Goal: Register for event/course: Register for event/course

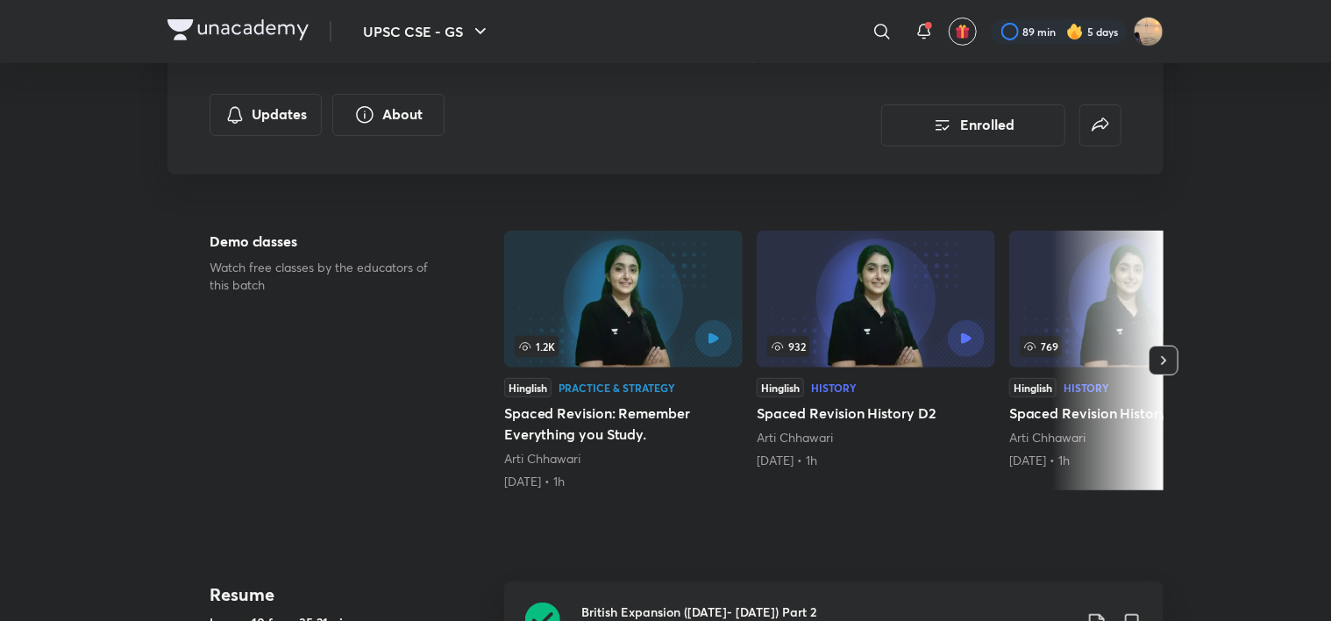
click at [245, 32] on img at bounding box center [237, 29] width 141 height 21
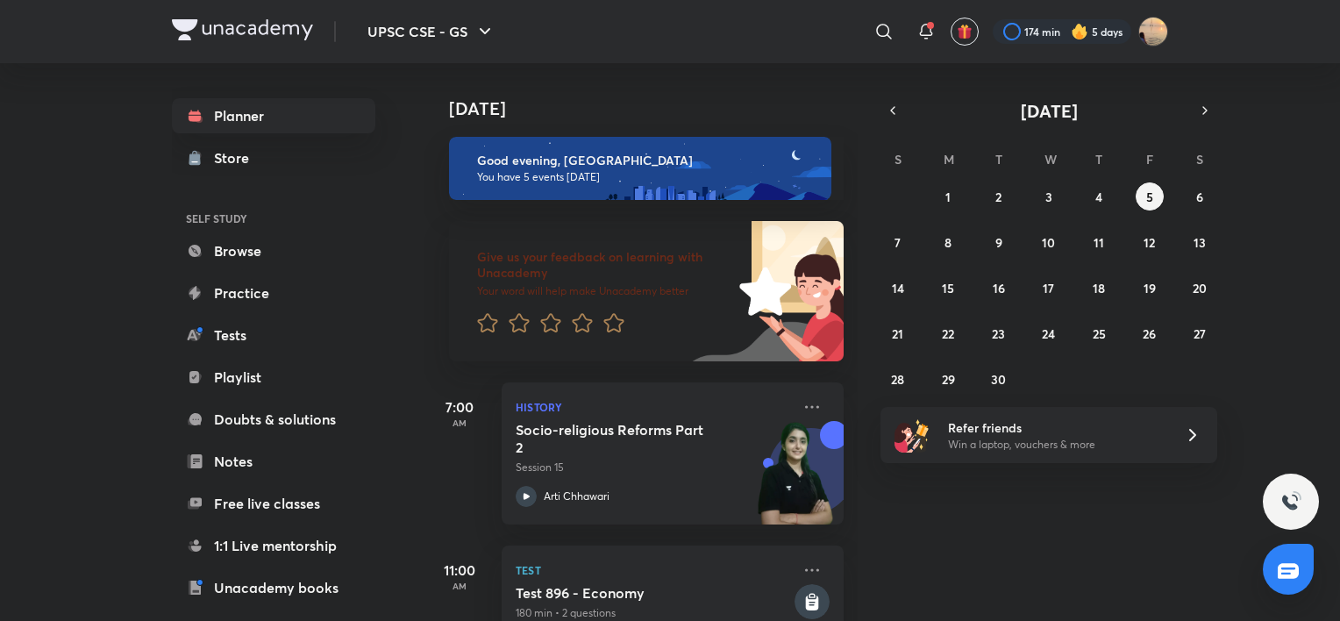
click at [922, 31] on icon at bounding box center [925, 31] width 21 height 21
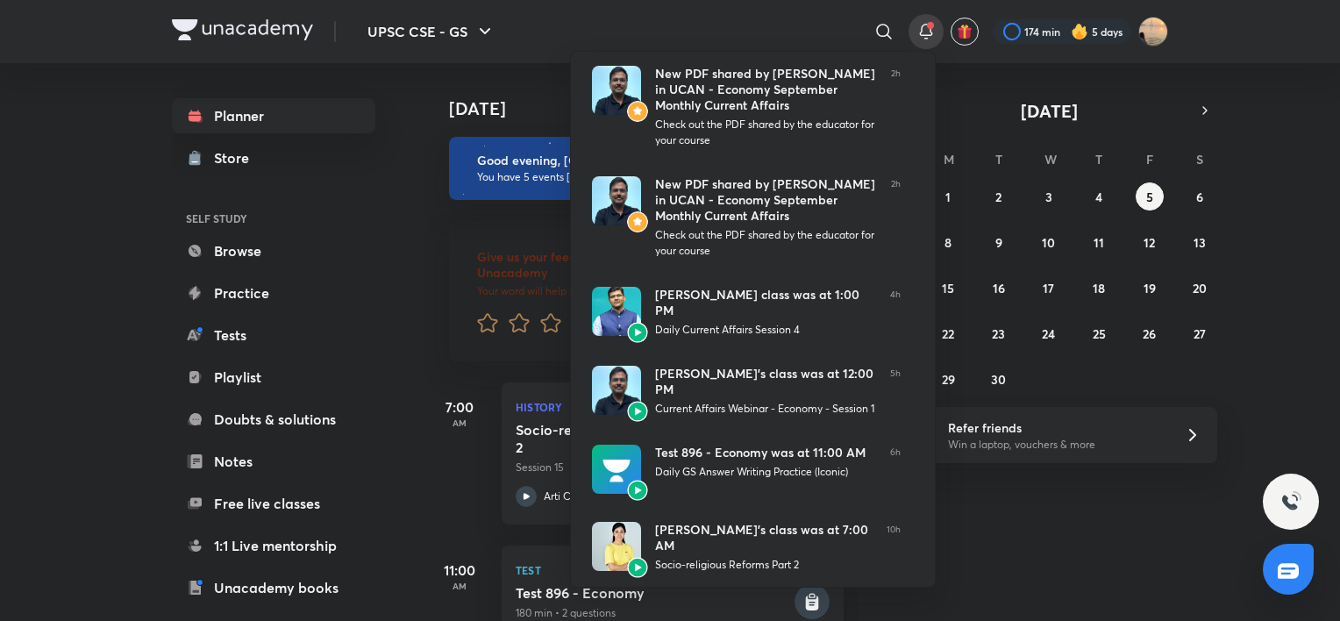
click at [885, 30] on div at bounding box center [670, 310] width 1340 height 621
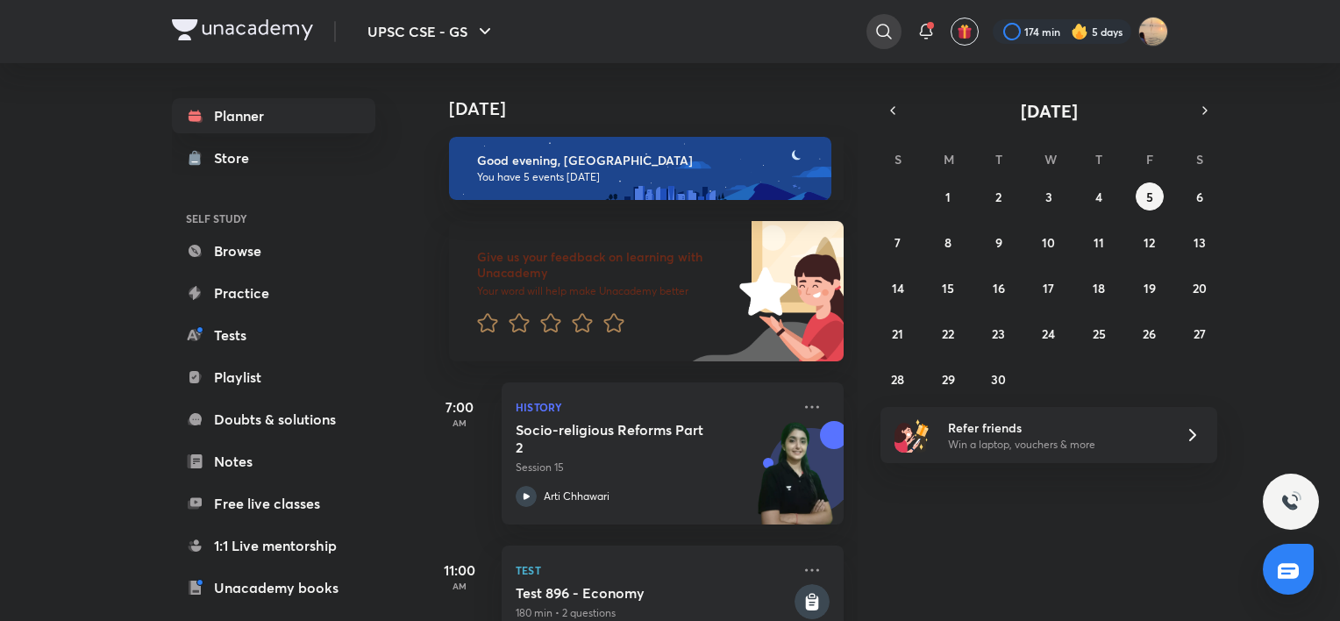
click at [885, 30] on icon at bounding box center [883, 31] width 21 height 21
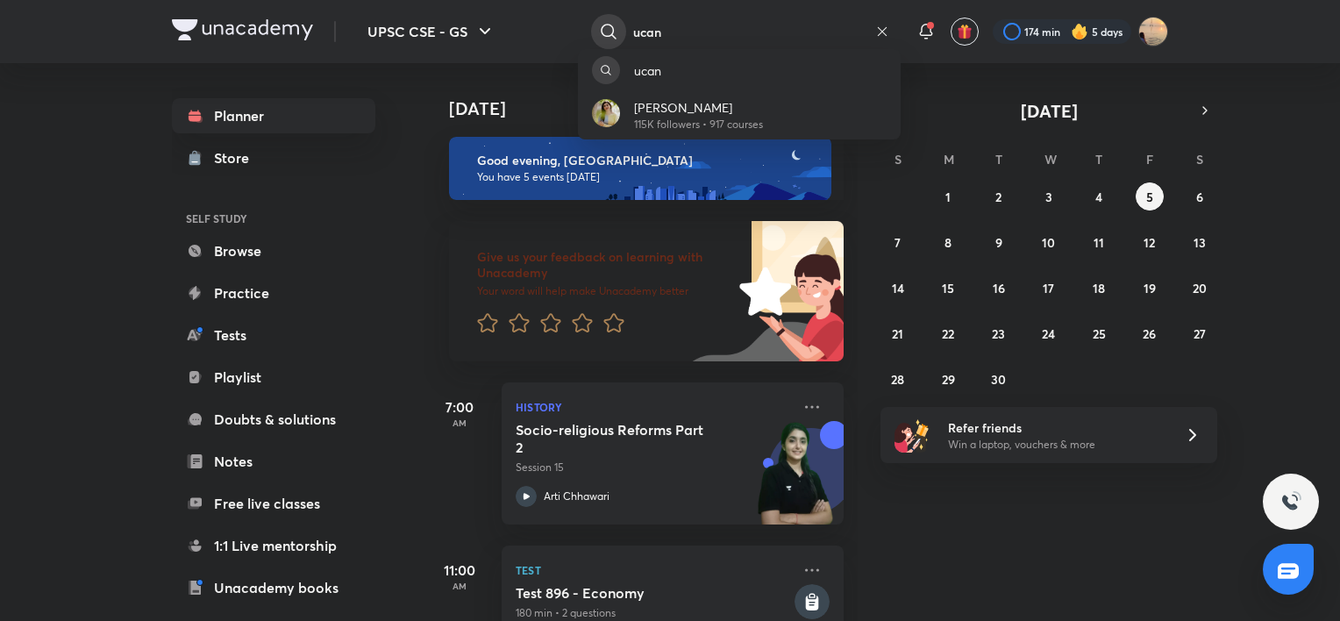
type input "ucan"
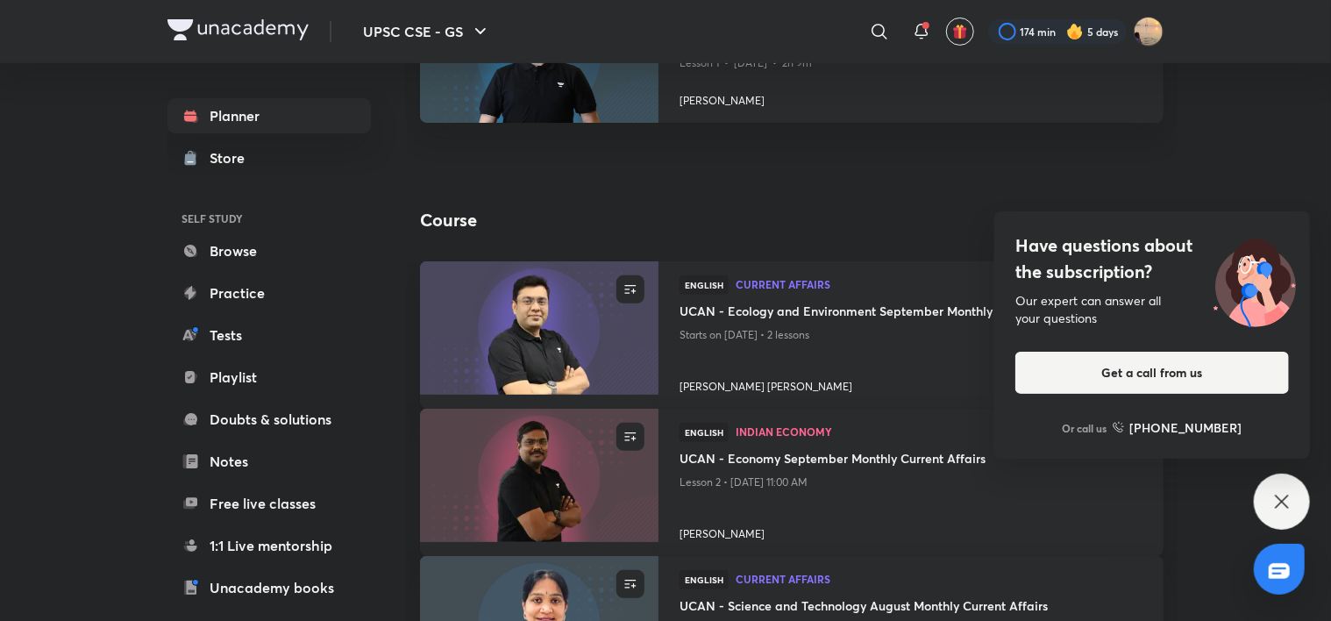
scroll to position [231, 0]
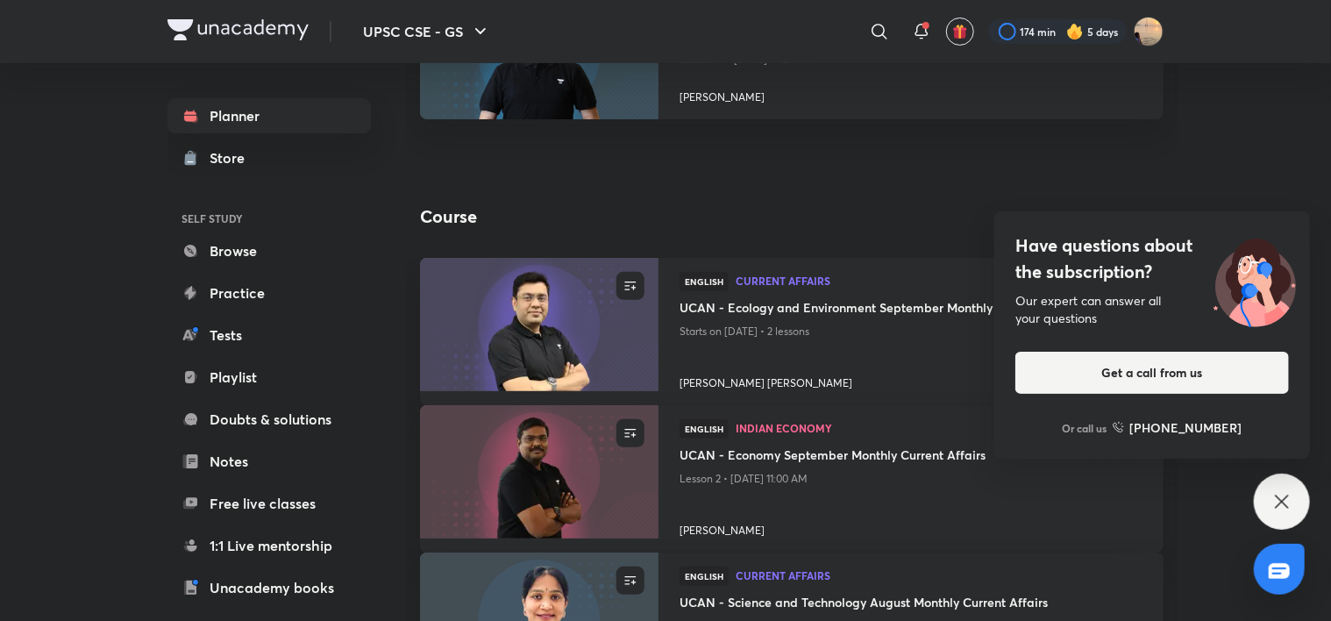
click at [1279, 491] on icon at bounding box center [1281, 501] width 21 height 21
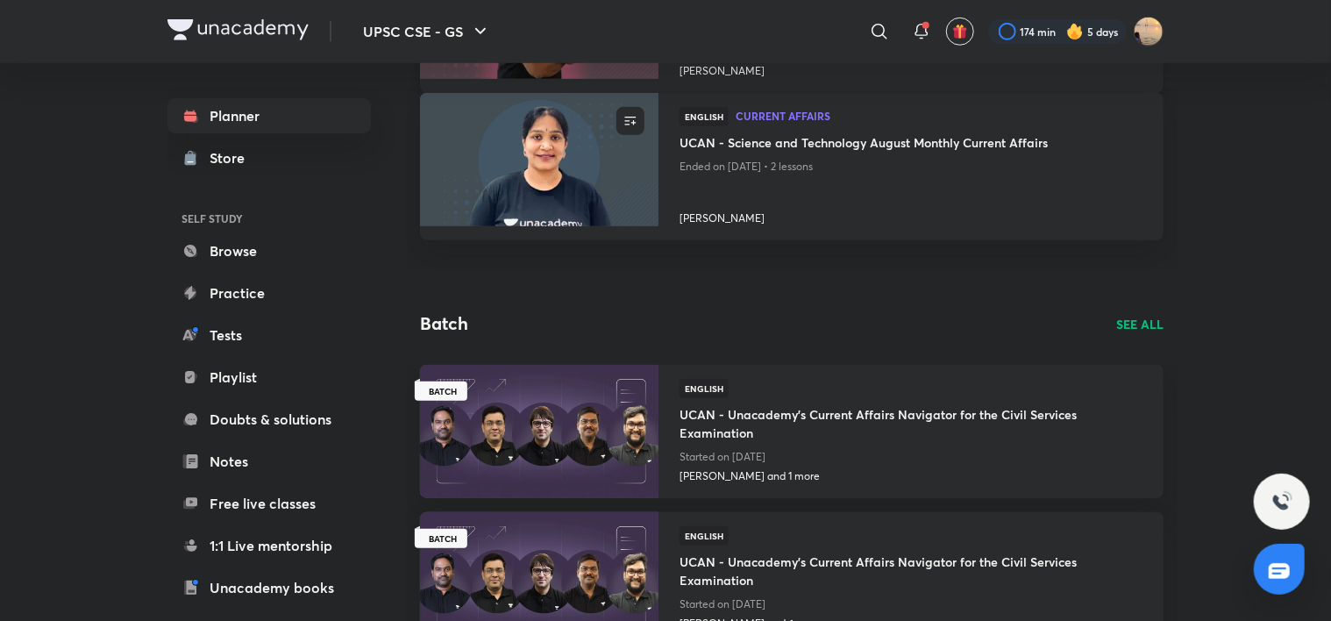
scroll to position [710, 0]
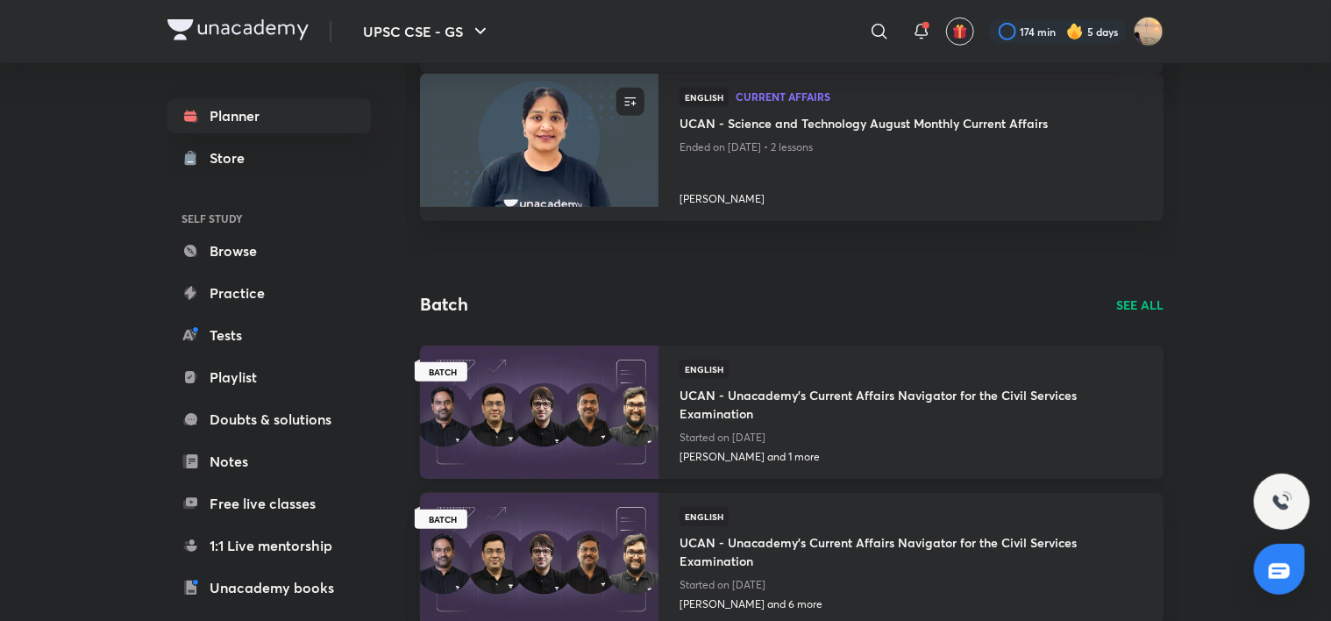
click at [724, 394] on h4 "UCAN - Unacademy's Current Affairs Navigator for the Civil Services Examination" at bounding box center [910, 402] width 463 height 47
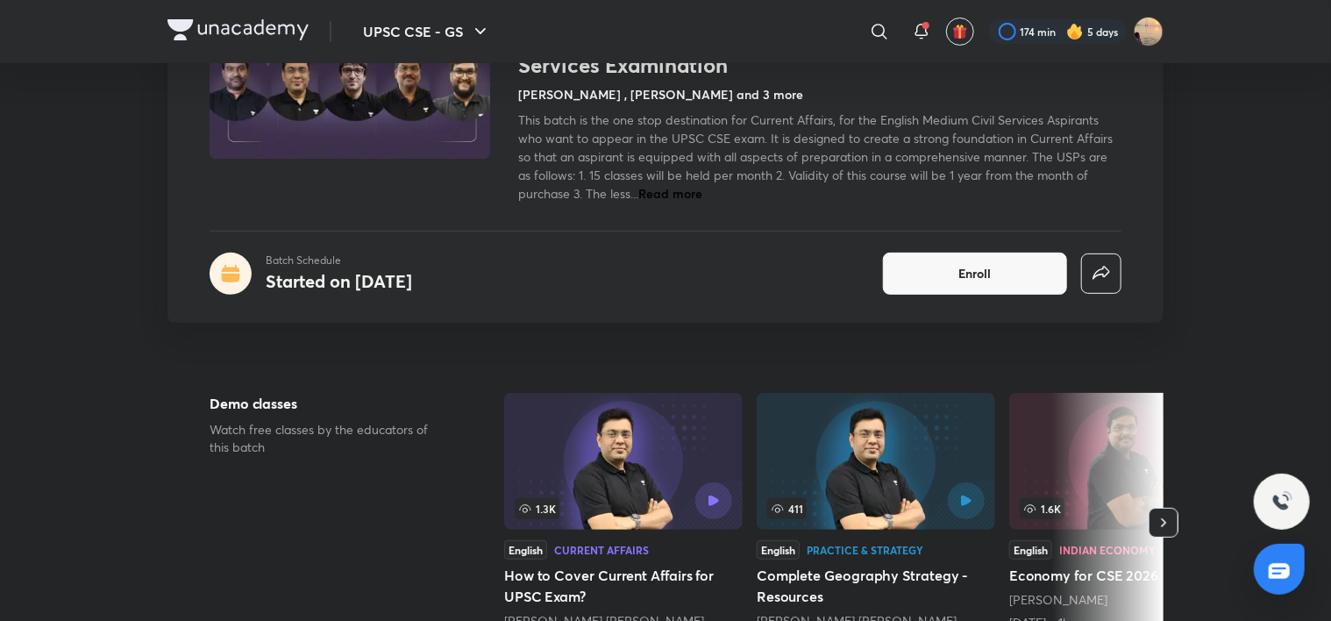
scroll to position [185, 0]
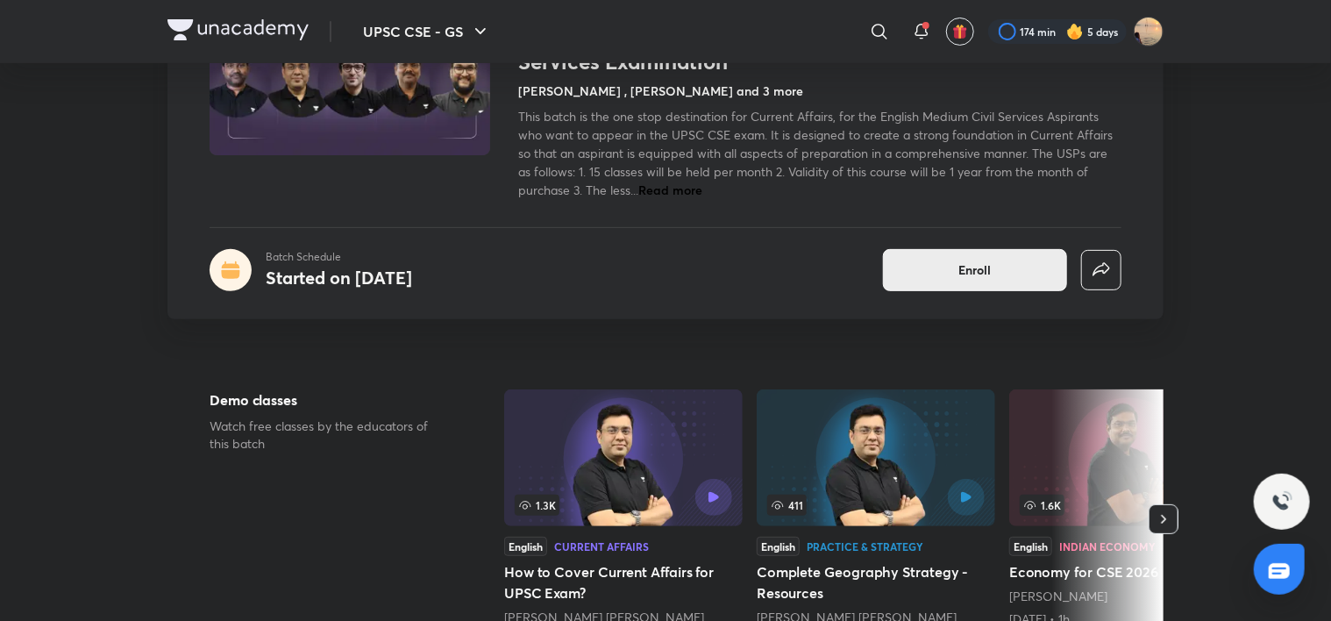
click at [942, 288] on button "Enroll" at bounding box center [975, 270] width 184 height 42
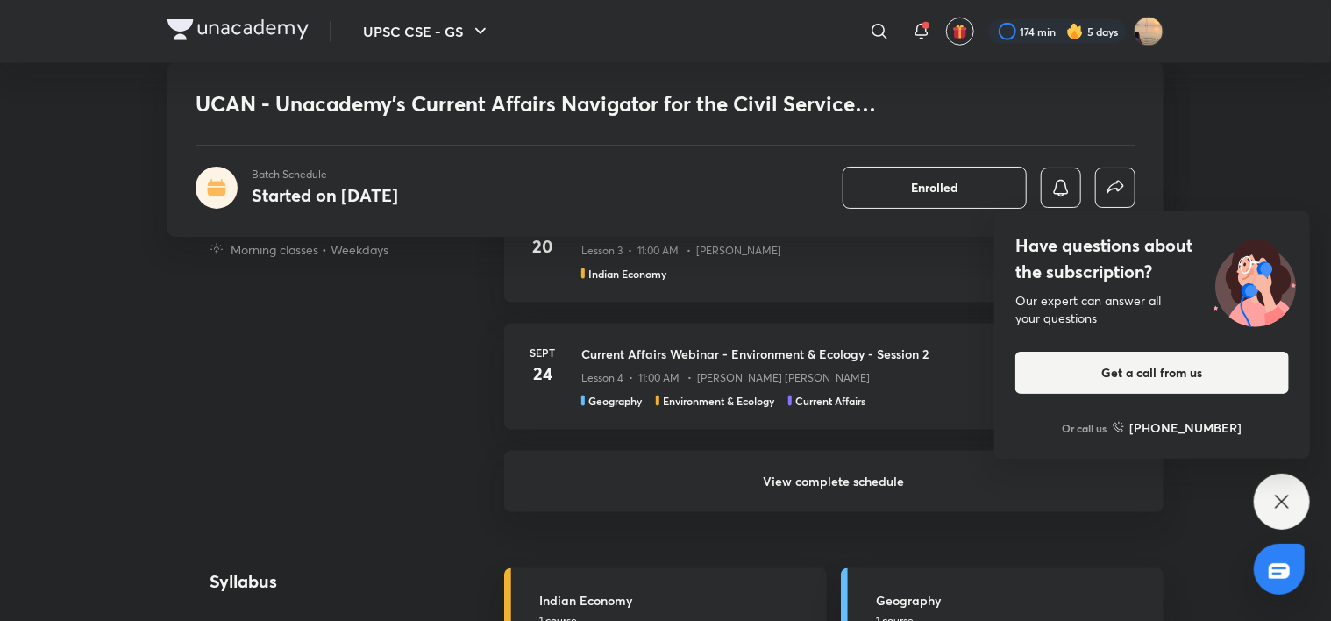
scroll to position [1010, 0]
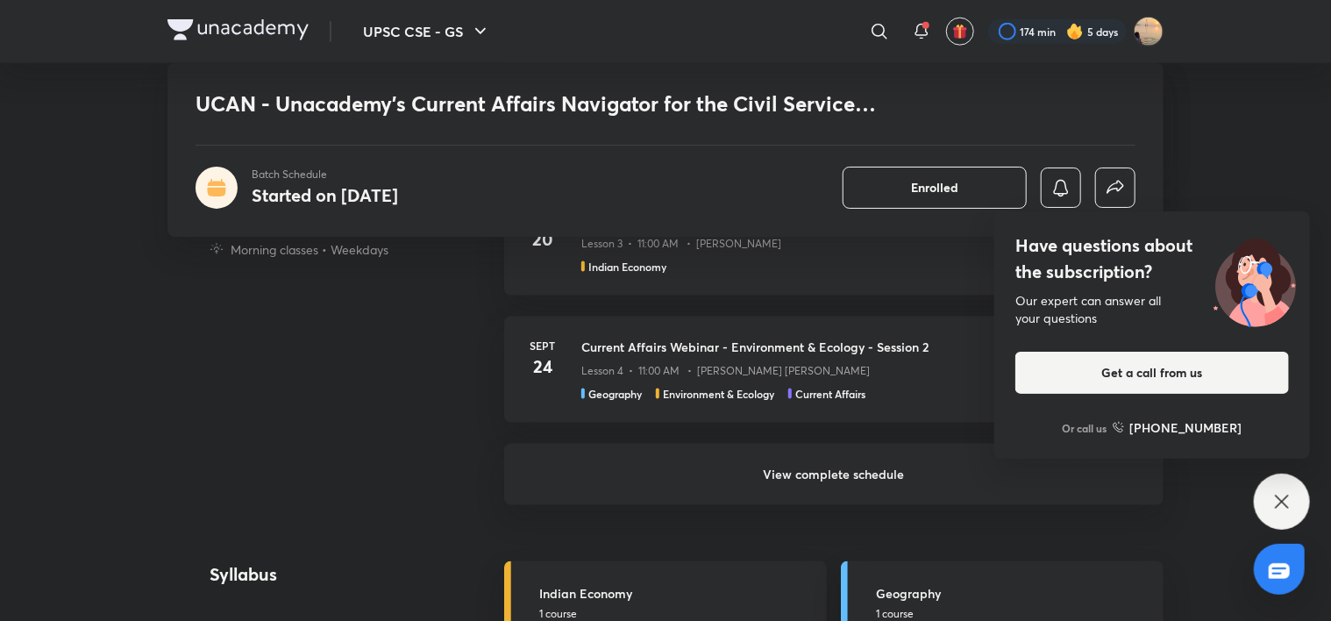
click at [663, 474] on h6 "View complete schedule" at bounding box center [833, 474] width 659 height 61
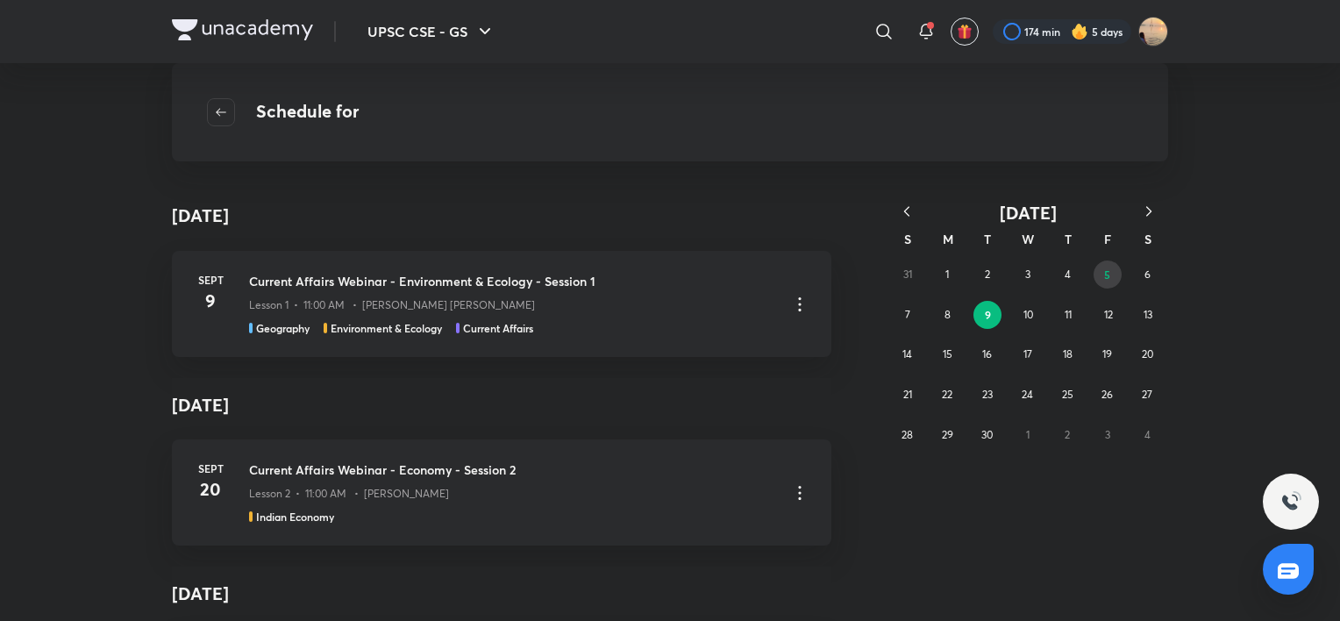
click at [1105, 270] on abbr "5" at bounding box center [1107, 274] width 6 height 14
click at [219, 107] on icon "button" at bounding box center [221, 112] width 14 height 14
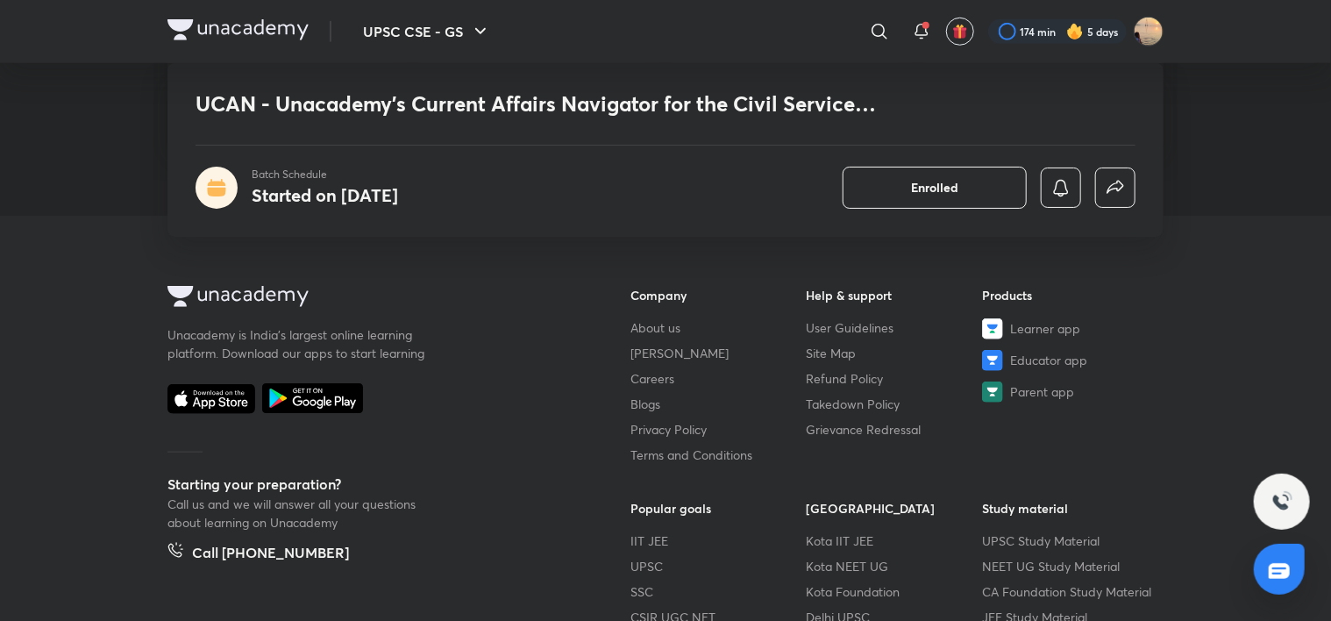
scroll to position [4054, 0]
